Goal: Information Seeking & Learning: Learn about a topic

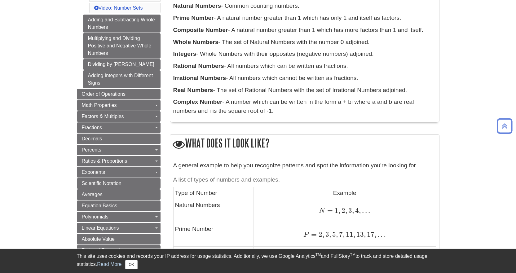
scroll to position [124, 0]
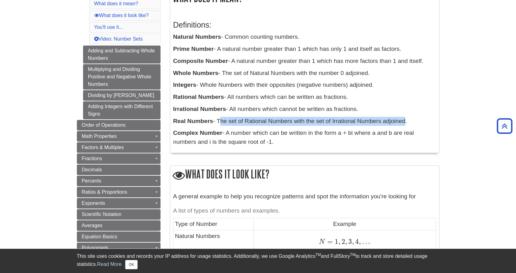
drag, startPoint x: 219, startPoint y: 124, endPoint x: 400, endPoint y: 125, distance: 181.5
click at [400, 125] on p "Real Numbers - The set of Rational Numbers with the set of Irrational Numbers a…" at bounding box center [304, 121] width 263 height 9
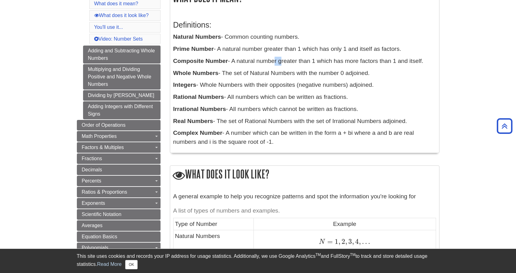
drag, startPoint x: 272, startPoint y: 56, endPoint x: 278, endPoint y: 59, distance: 6.0
click at [278, 59] on div "Definitions: Natural Numbers - Common counting numbers. Prime Number - A natura…" at bounding box center [304, 81] width 263 height 135
click at [272, 89] on p "Integers - Whole Numbers with their opposites (negative numbers) adjoined." at bounding box center [304, 85] width 263 height 9
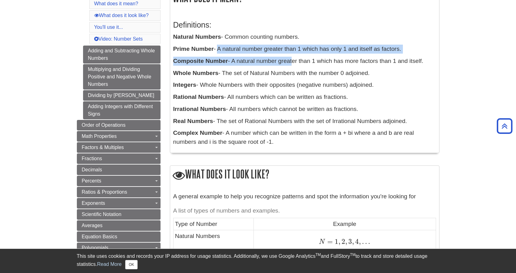
drag, startPoint x: 217, startPoint y: 50, endPoint x: 291, endPoint y: 57, distance: 74.1
click at [291, 57] on div "Definitions: Natural Numbers - Common counting numbers. Prime Number - A natura…" at bounding box center [304, 81] width 263 height 135
click at [291, 62] on p "Composite Number - A natural number greater than 1 which has more factors than …" at bounding box center [304, 61] width 263 height 9
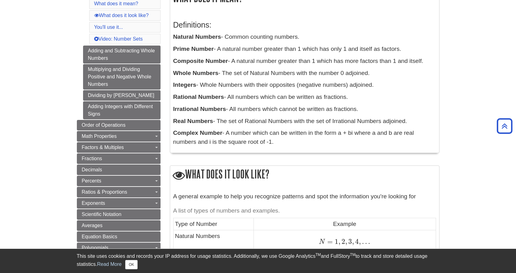
click at [291, 72] on p "Whole Numbers - The set of Natural Numbers with the number 0 adjoined." at bounding box center [304, 73] width 263 height 9
drag, startPoint x: 210, startPoint y: 87, endPoint x: 273, endPoint y: 89, distance: 62.6
click at [273, 89] on p "Integers - Whole Numbers with their opposites (negative numbers) adjoined." at bounding box center [304, 85] width 263 height 9
click at [271, 89] on p "Integers - Whole Numbers with their opposites (negative numbers) adjoined." at bounding box center [304, 85] width 263 height 9
drag, startPoint x: 226, startPoint y: 76, endPoint x: 369, endPoint y: 75, distance: 142.8
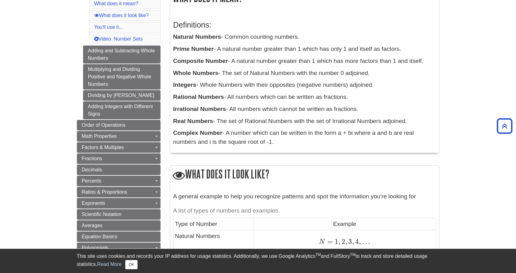
click at [369, 75] on p "Whole Numbers - The set of Natural Numbers with the number 0 adjoined." at bounding box center [304, 73] width 263 height 9
click at [370, 77] on p "Whole Numbers - The set of Natural Numbers with the number 0 adjoined." at bounding box center [304, 73] width 263 height 9
click at [366, 78] on p "Whole Numbers - The set of Natural Numbers with the number 0 adjoined." at bounding box center [304, 73] width 263 height 9
click at [362, 77] on p "Whole Numbers - The set of Natural Numbers with the number 0 adjoined." at bounding box center [304, 73] width 263 height 9
